Goal: Task Accomplishment & Management: Manage account settings

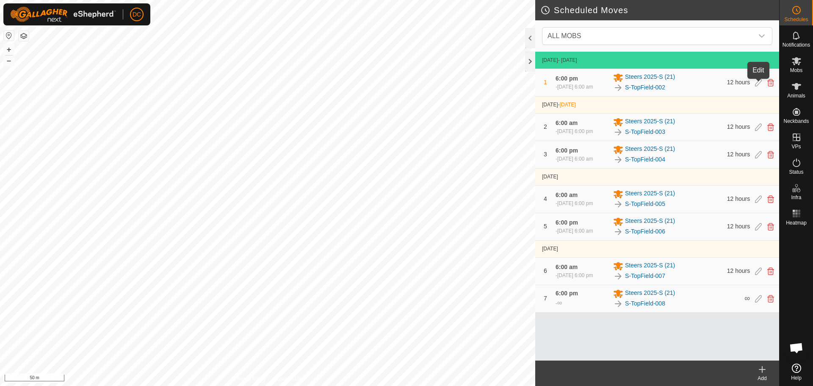
click at [757, 84] on icon at bounding box center [758, 83] width 7 height 8
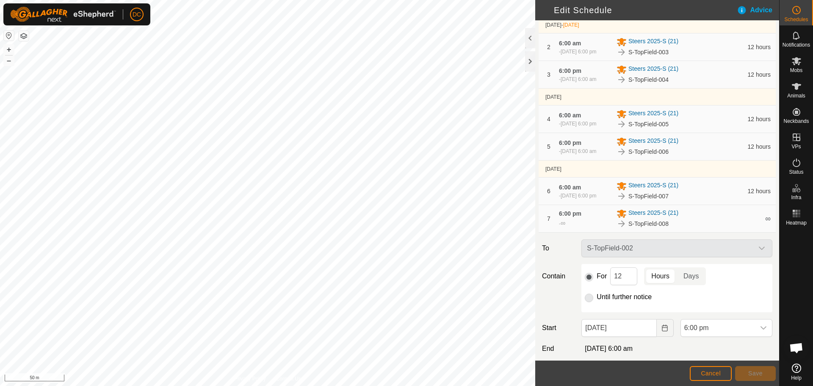
scroll to position [102, 0]
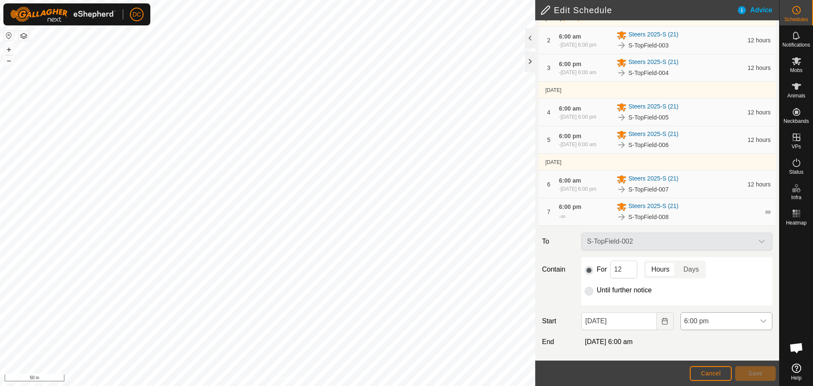
click at [759, 317] on div "dropdown trigger" at bounding box center [763, 320] width 17 height 17
click at [662, 321] on icon "Choose Date" at bounding box center [665, 320] width 6 height 7
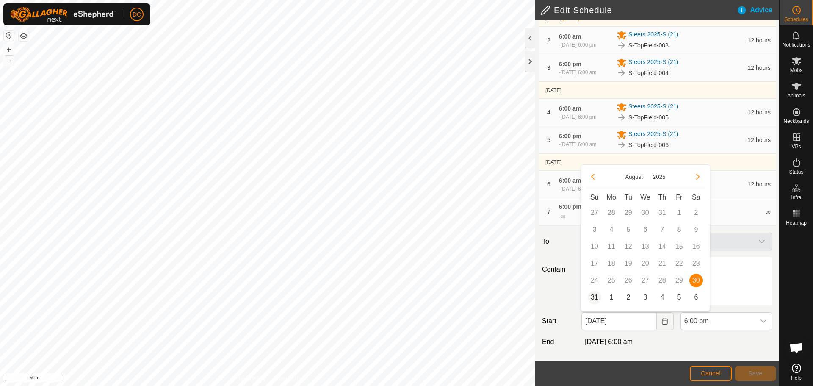
click at [591, 294] on span "31" at bounding box center [595, 297] width 14 height 14
type input "[DATE]"
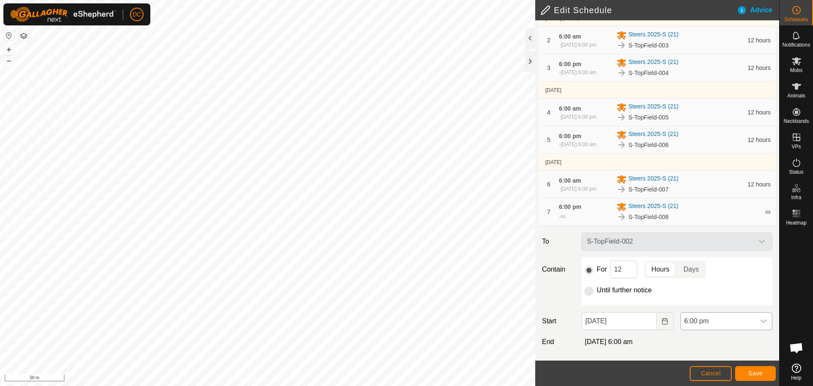
click at [760, 320] on icon "dropdown trigger" at bounding box center [763, 320] width 7 height 7
click at [723, 259] on li "6:00 am" at bounding box center [721, 258] width 88 height 17
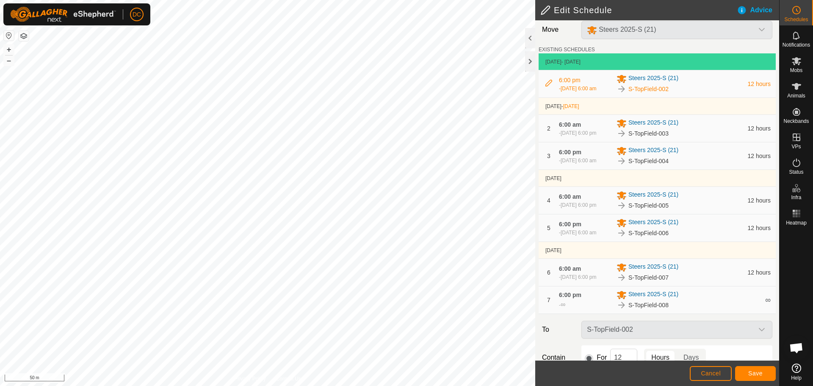
scroll to position [0, 0]
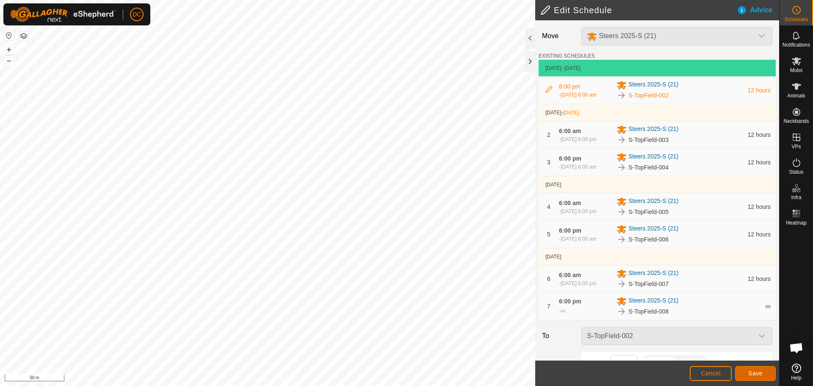
click at [752, 372] on span "Save" at bounding box center [755, 373] width 14 height 7
